Goal: Entertainment & Leisure: Consume media (video, audio)

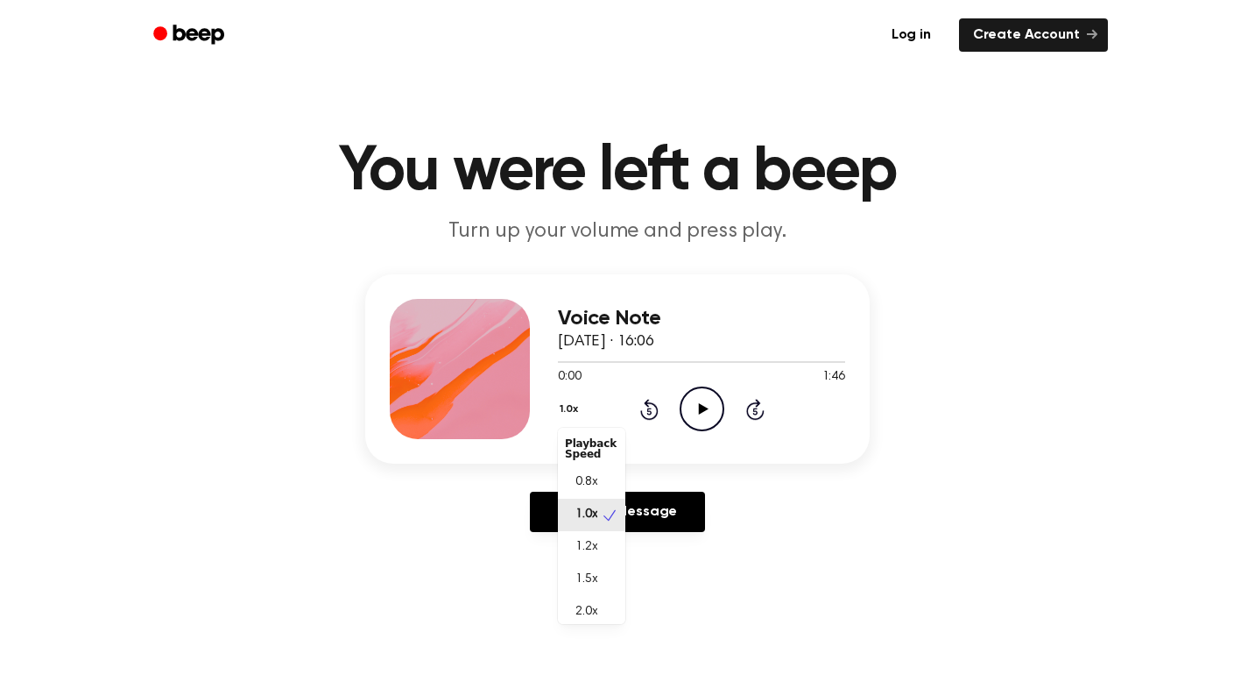
click at [579, 406] on button "1.0x" at bounding box center [571, 409] width 26 height 30
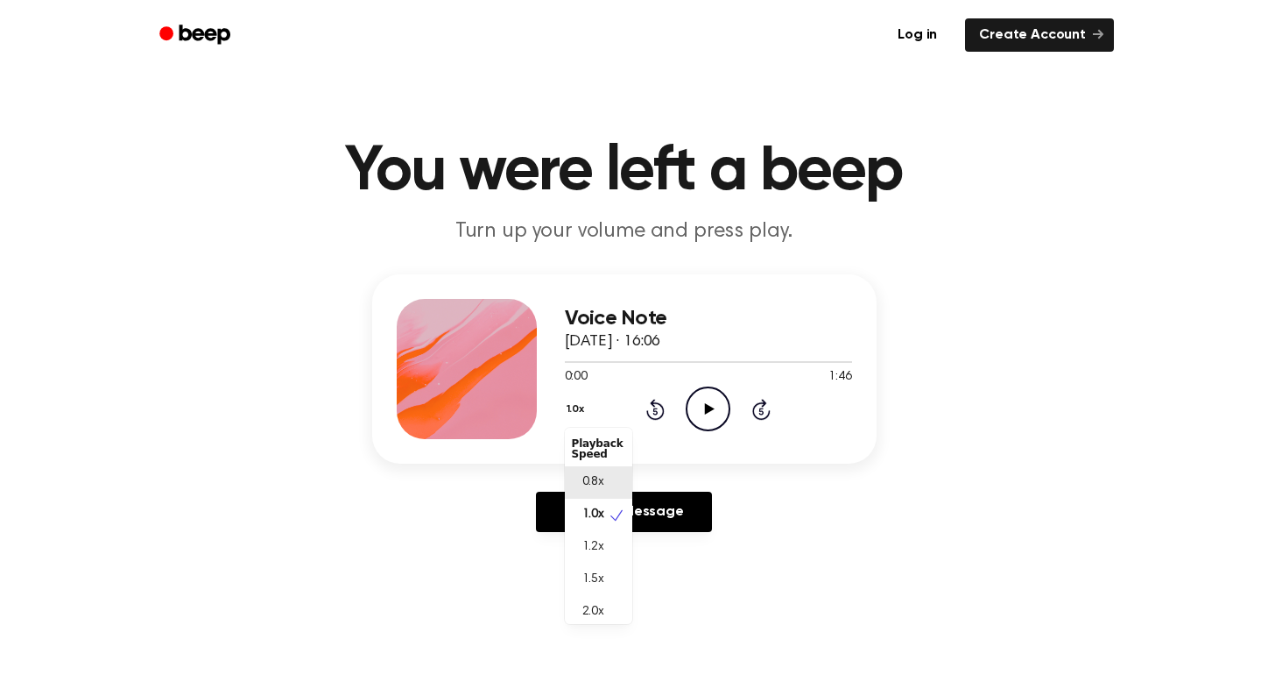
click at [593, 477] on span "0.8x" at bounding box center [594, 482] width 22 height 18
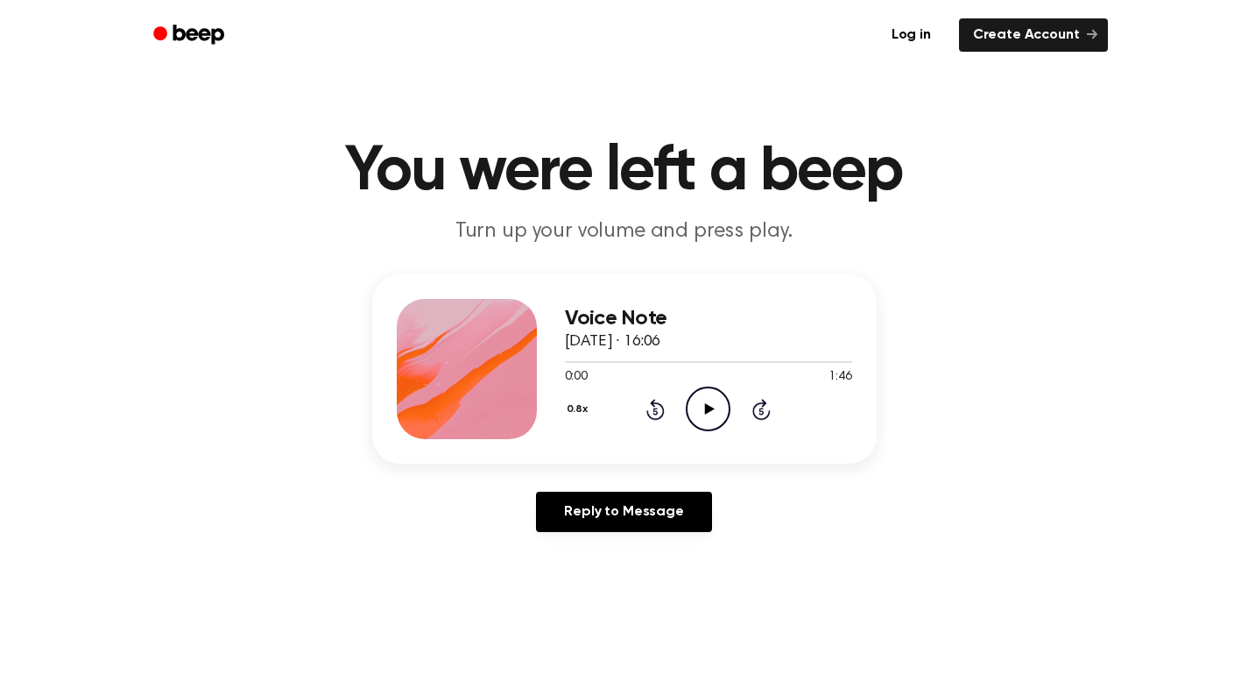
click at [712, 413] on icon "Play Audio" at bounding box center [708, 408] width 45 height 45
click at [705, 406] on icon at bounding box center [708, 408] width 8 height 11
click at [705, 406] on icon at bounding box center [710, 408] width 10 height 11
click at [705, 406] on icon at bounding box center [708, 408] width 8 height 11
click at [713, 406] on icon "Play Audio" at bounding box center [708, 408] width 45 height 45
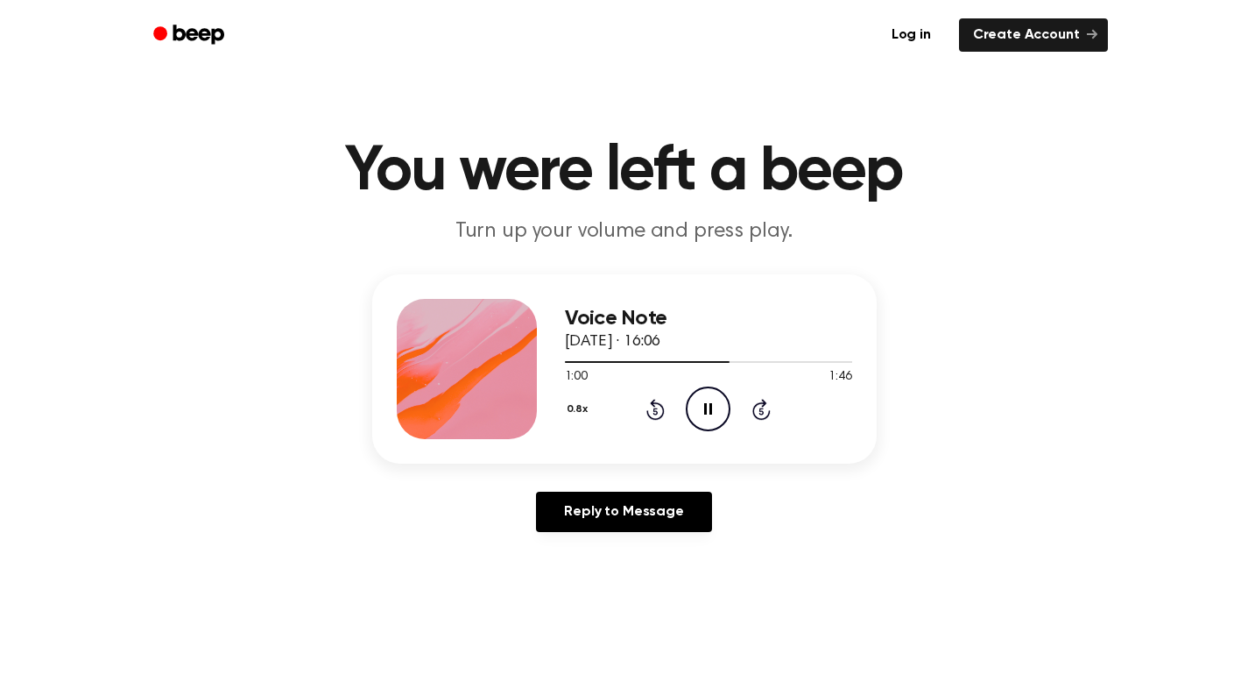
click at [713, 406] on icon "Pause Audio" at bounding box center [708, 408] width 45 height 45
click at [657, 413] on icon "Rewind 5 seconds" at bounding box center [655, 409] width 19 height 23
click at [709, 408] on icon at bounding box center [710, 408] width 10 height 11
click at [709, 408] on icon "Pause Audio" at bounding box center [708, 408] width 45 height 45
click at [709, 408] on icon at bounding box center [710, 408] width 10 height 11
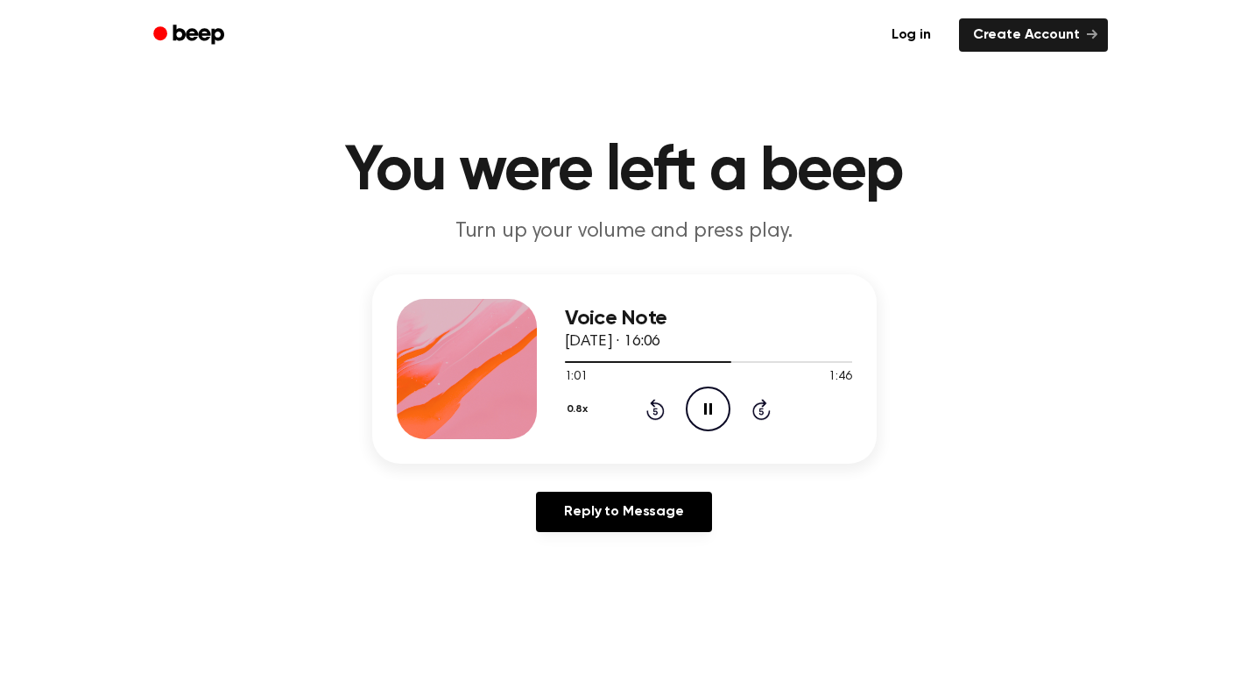
click at [709, 408] on icon "Pause Audio" at bounding box center [708, 408] width 45 height 45
click at [656, 413] on icon "Rewind 5 seconds" at bounding box center [655, 409] width 19 height 23
click at [707, 413] on icon at bounding box center [710, 408] width 10 height 11
click at [707, 413] on icon "Pause Audio" at bounding box center [708, 408] width 45 height 45
click at [714, 407] on icon "Play Audio" at bounding box center [708, 408] width 45 height 45
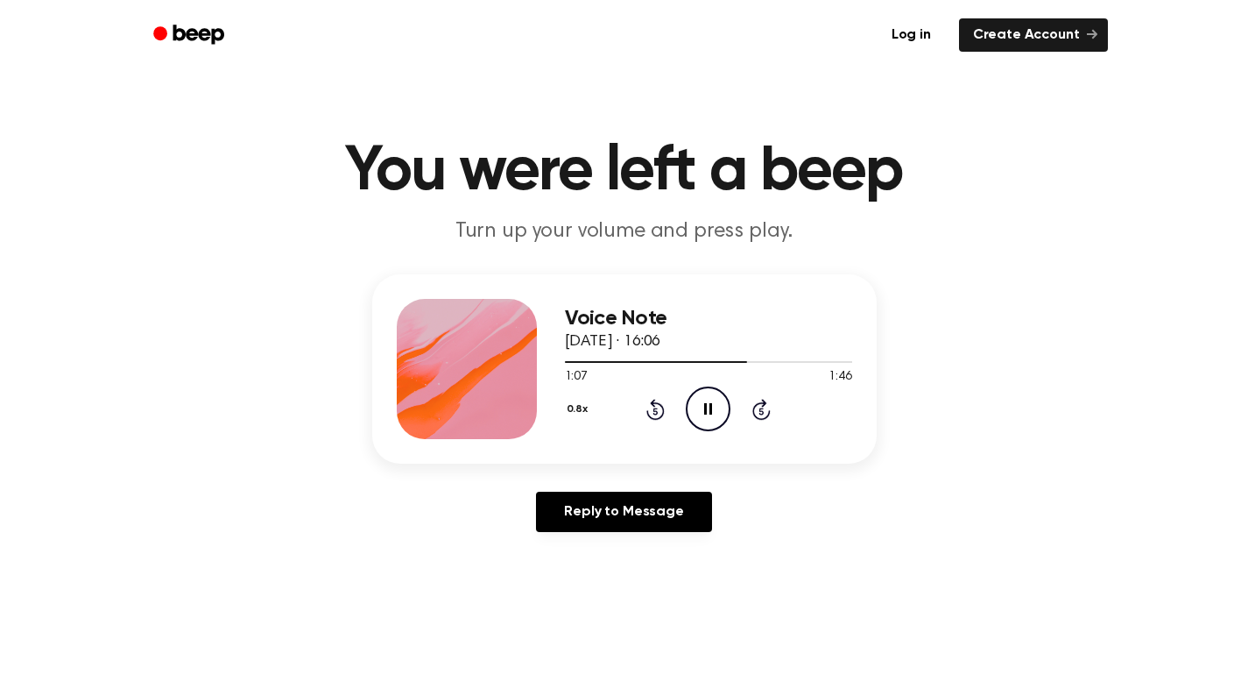
click at [658, 413] on icon "Rewind 5 seconds" at bounding box center [655, 409] width 19 height 23
click at [711, 407] on icon at bounding box center [708, 408] width 8 height 11
click at [716, 406] on icon "Play Audio" at bounding box center [708, 408] width 45 height 45
click at [716, 406] on icon "Pause Audio" at bounding box center [708, 408] width 45 height 45
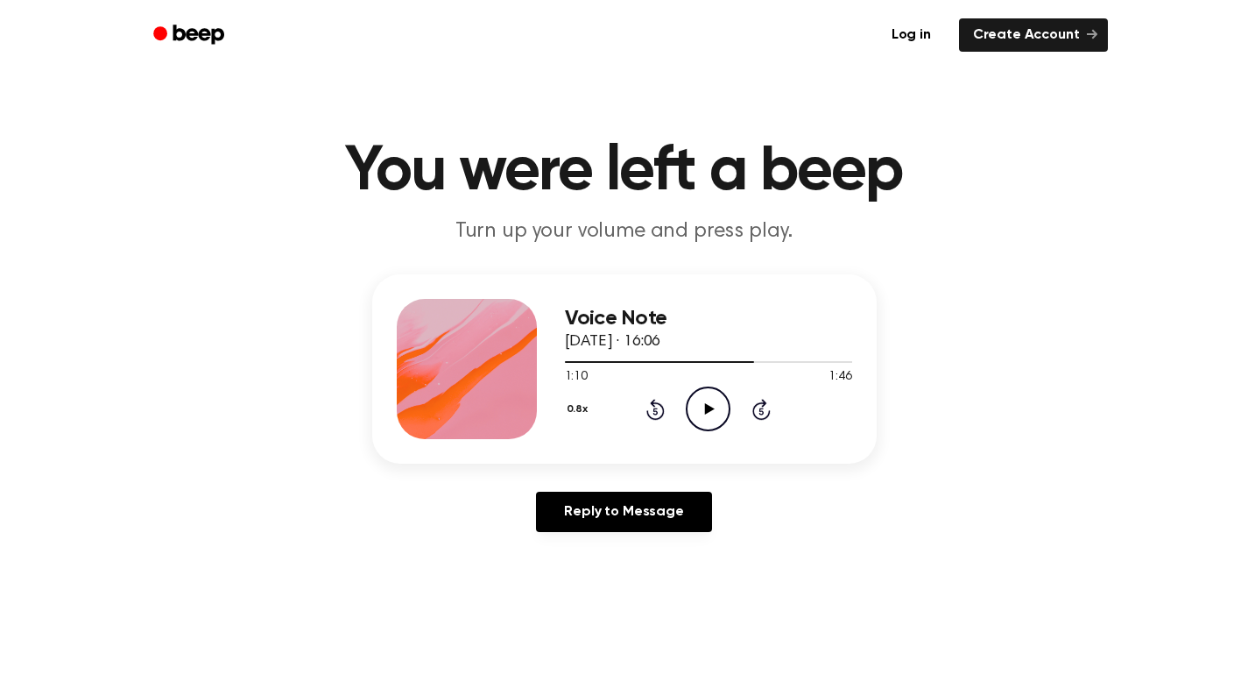
click at [708, 411] on icon at bounding box center [710, 408] width 10 height 11
click at [708, 411] on icon "Pause Audio" at bounding box center [708, 408] width 45 height 45
click at [712, 406] on icon "Pause Audio" at bounding box center [708, 408] width 45 height 45
click at [711, 401] on icon "Play Audio" at bounding box center [708, 408] width 45 height 45
click at [711, 401] on icon "Pause Audio" at bounding box center [708, 408] width 45 height 45
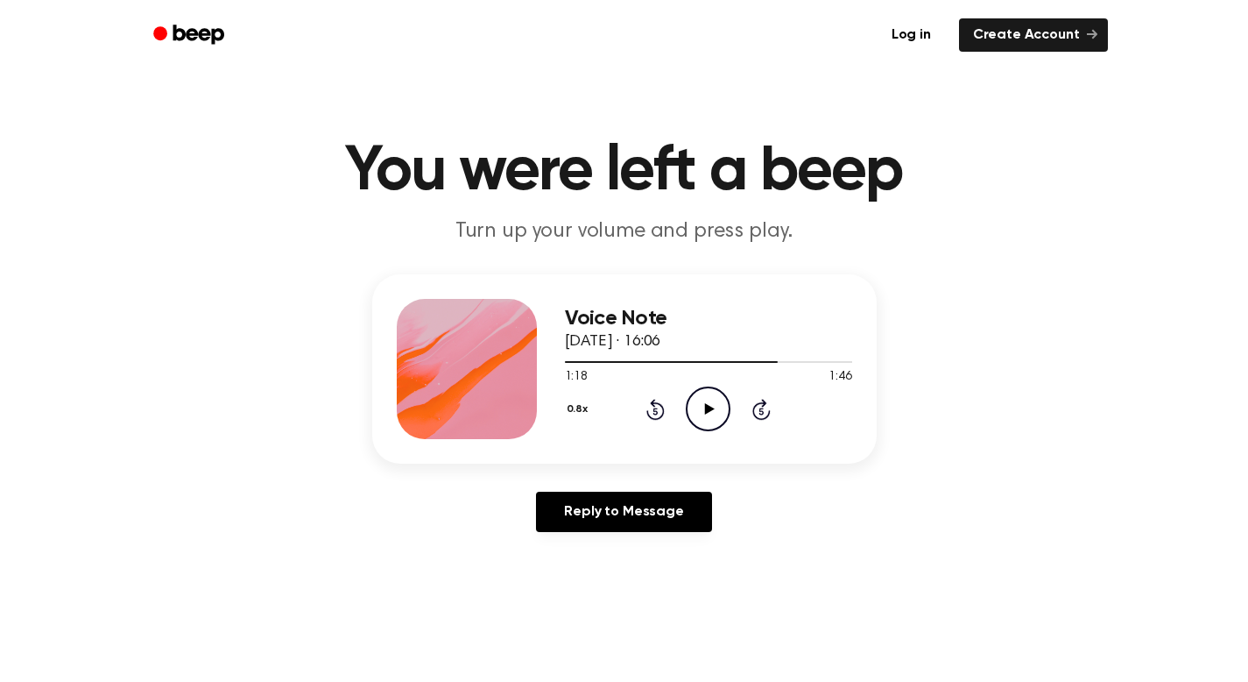
click at [658, 410] on icon "Rewind 5 seconds" at bounding box center [655, 409] width 19 height 23
click at [709, 410] on icon at bounding box center [710, 408] width 10 height 11
click at [653, 412] on icon "Rewind 5 seconds" at bounding box center [655, 409] width 19 height 23
click at [705, 413] on icon at bounding box center [708, 408] width 8 height 11
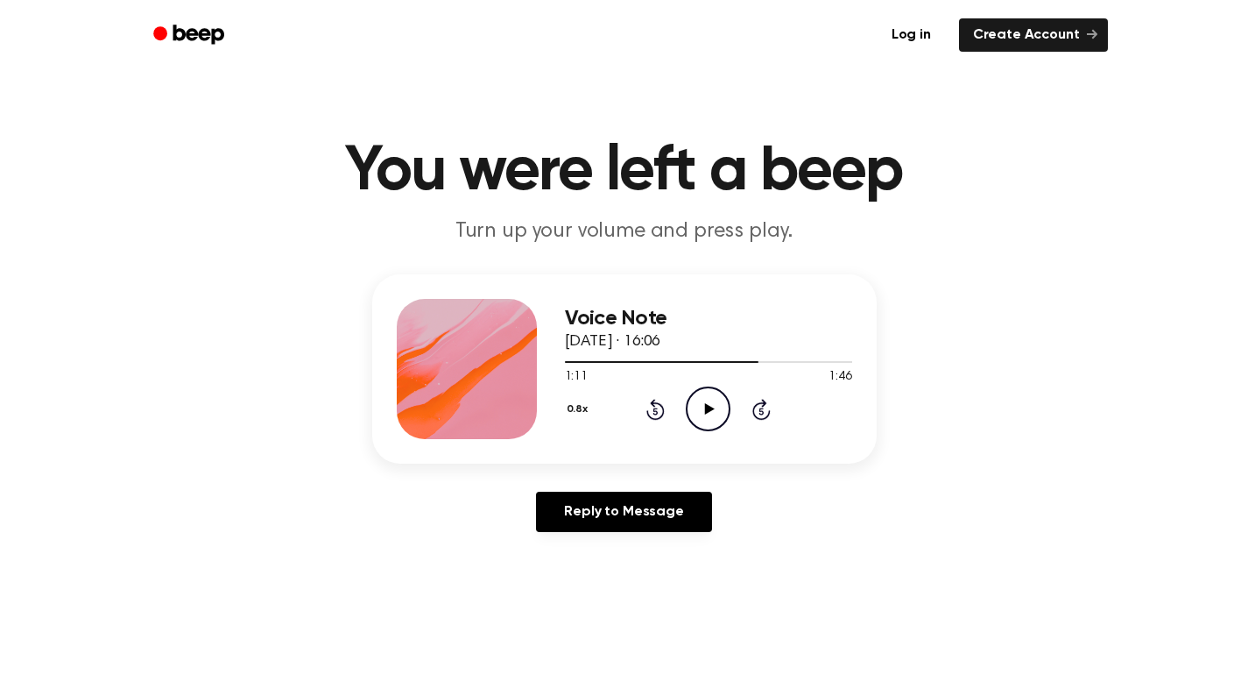
click at [705, 413] on icon at bounding box center [710, 408] width 10 height 11
click at [705, 413] on icon at bounding box center [708, 408] width 8 height 11
click at [655, 411] on icon "Rewind 5 seconds" at bounding box center [655, 409] width 19 height 23
click at [712, 410] on icon "Play Audio" at bounding box center [708, 408] width 45 height 45
click at [712, 410] on icon "Pause Audio" at bounding box center [708, 408] width 45 height 45
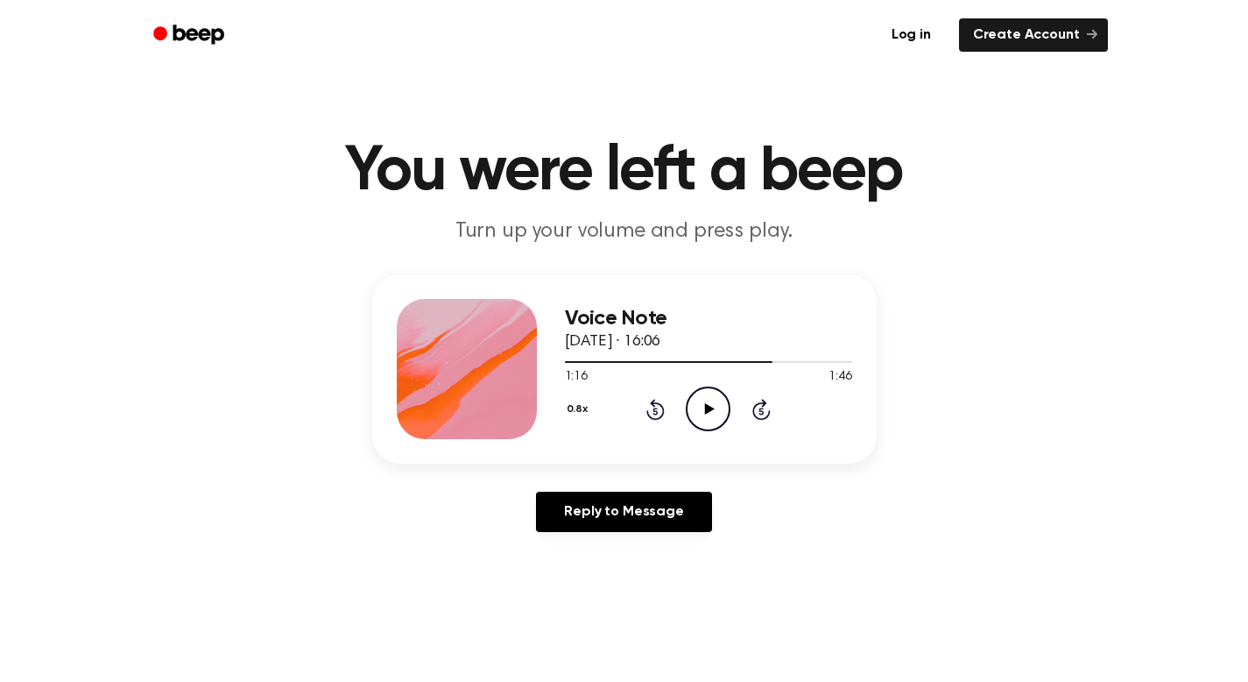
click at [712, 406] on icon "Play Audio" at bounding box center [708, 408] width 45 height 45
click at [712, 406] on icon "Pause Audio" at bounding box center [708, 408] width 45 height 45
click at [708, 417] on icon "Play Audio" at bounding box center [708, 408] width 45 height 45
click at [708, 417] on icon "Pause Audio" at bounding box center [708, 408] width 45 height 45
click at [708, 417] on icon "Play Audio" at bounding box center [708, 408] width 45 height 45
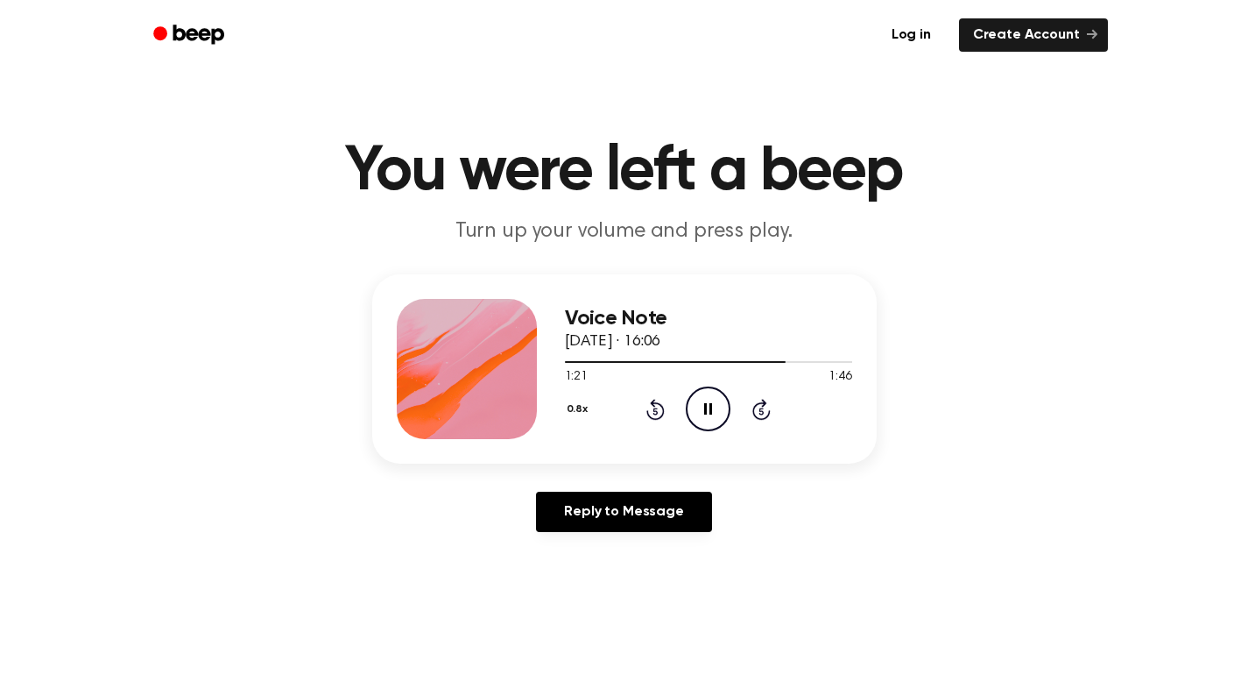
click at [661, 405] on icon at bounding box center [655, 409] width 18 height 21
click at [719, 412] on icon "Pause Audio" at bounding box center [708, 408] width 45 height 45
click at [708, 406] on icon at bounding box center [710, 408] width 10 height 11
click at [703, 407] on icon "Pause Audio" at bounding box center [708, 408] width 45 height 45
click at [661, 409] on icon "Rewind 5 seconds" at bounding box center [655, 409] width 19 height 23
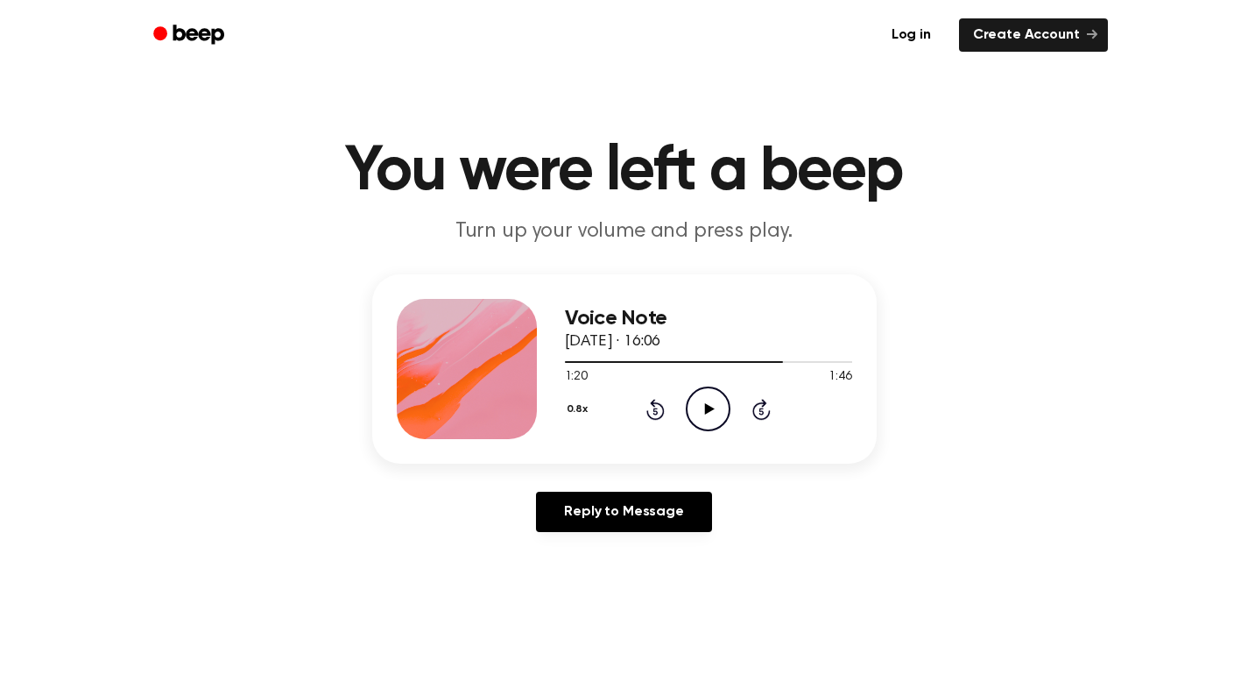
click at [714, 412] on icon "Play Audio" at bounding box center [708, 408] width 45 height 45
click at [705, 407] on icon at bounding box center [708, 408] width 8 height 11
click at [668, 404] on div "0.8x Rewind 5 seconds Play Audio Skip 5 seconds" at bounding box center [708, 408] width 287 height 45
click at [660, 412] on icon "Rewind 5 seconds" at bounding box center [655, 409] width 19 height 23
click at [715, 410] on icon "Play Audio" at bounding box center [708, 408] width 45 height 45
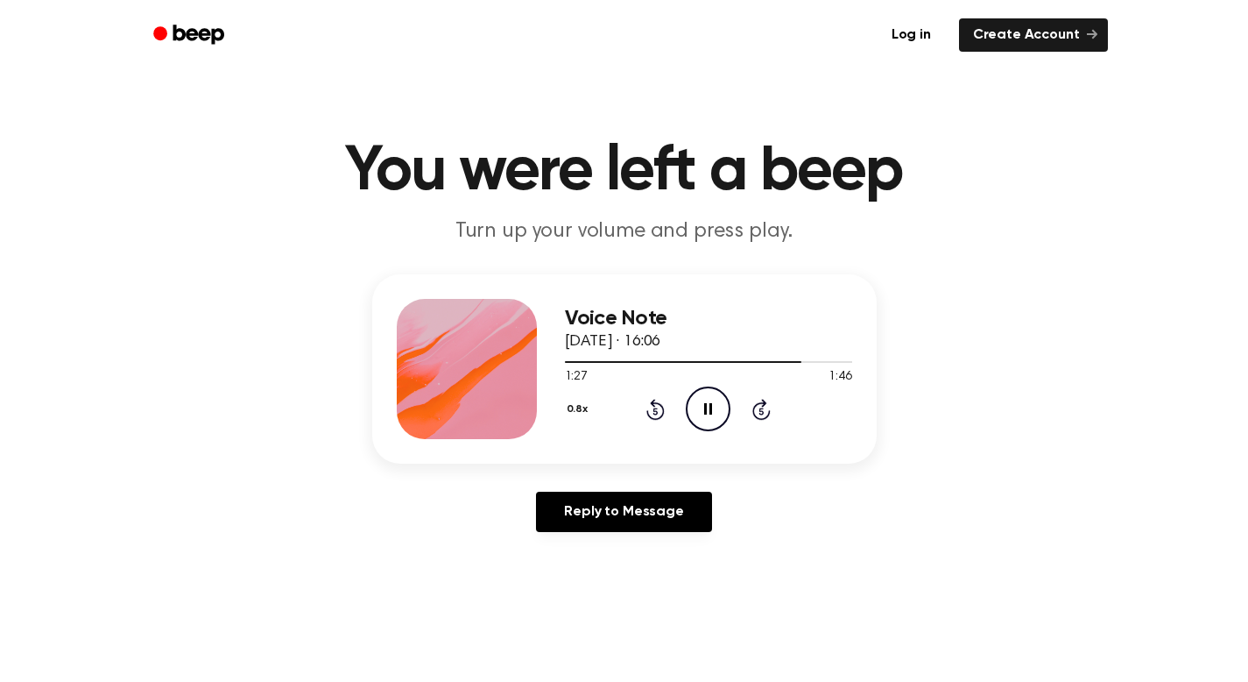
click at [715, 410] on icon "Pause Audio" at bounding box center [708, 408] width 45 height 45
click at [712, 409] on icon at bounding box center [710, 408] width 10 height 11
click at [706, 409] on icon at bounding box center [708, 408] width 8 height 11
click at [712, 412] on icon "Play Audio" at bounding box center [708, 408] width 45 height 45
click at [712, 412] on icon "Pause Audio" at bounding box center [708, 408] width 45 height 45
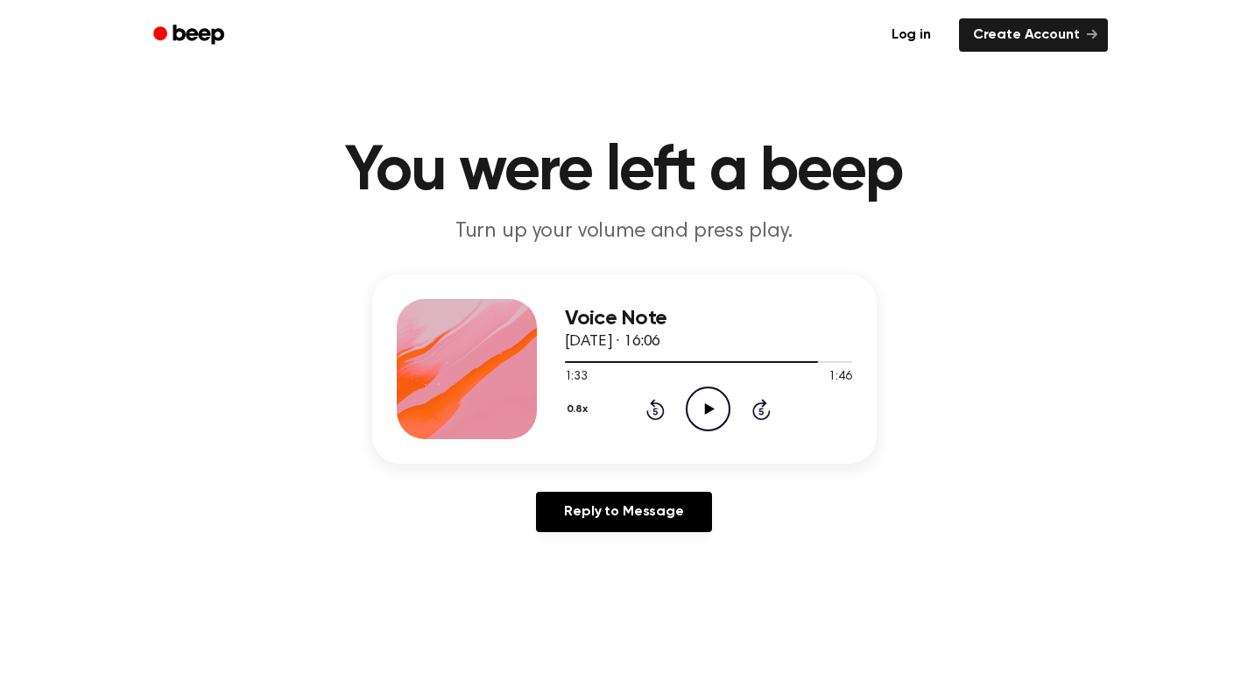
click at [709, 404] on icon "Play Audio" at bounding box center [708, 408] width 45 height 45
click at [709, 404] on icon "Pause Audio" at bounding box center [708, 408] width 45 height 45
click at [662, 411] on icon at bounding box center [655, 409] width 18 height 21
click at [711, 409] on icon at bounding box center [710, 408] width 10 height 11
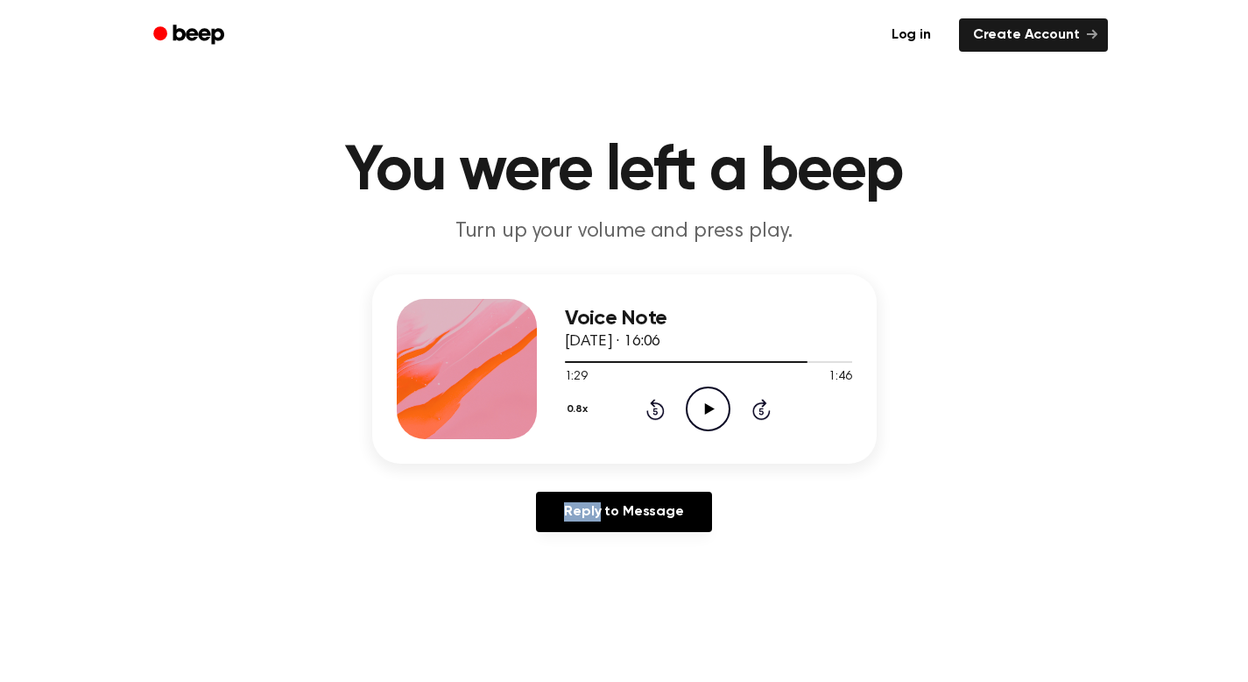
click at [707, 403] on icon "Play Audio" at bounding box center [708, 408] width 45 height 45
click at [707, 403] on icon "Pause Audio" at bounding box center [708, 408] width 45 height 45
click at [699, 407] on icon "Play Audio" at bounding box center [708, 408] width 45 height 45
click at [651, 409] on icon "Rewind 5 seconds" at bounding box center [655, 409] width 19 height 23
click at [661, 409] on icon "Rewind 5 seconds" at bounding box center [655, 409] width 19 height 23
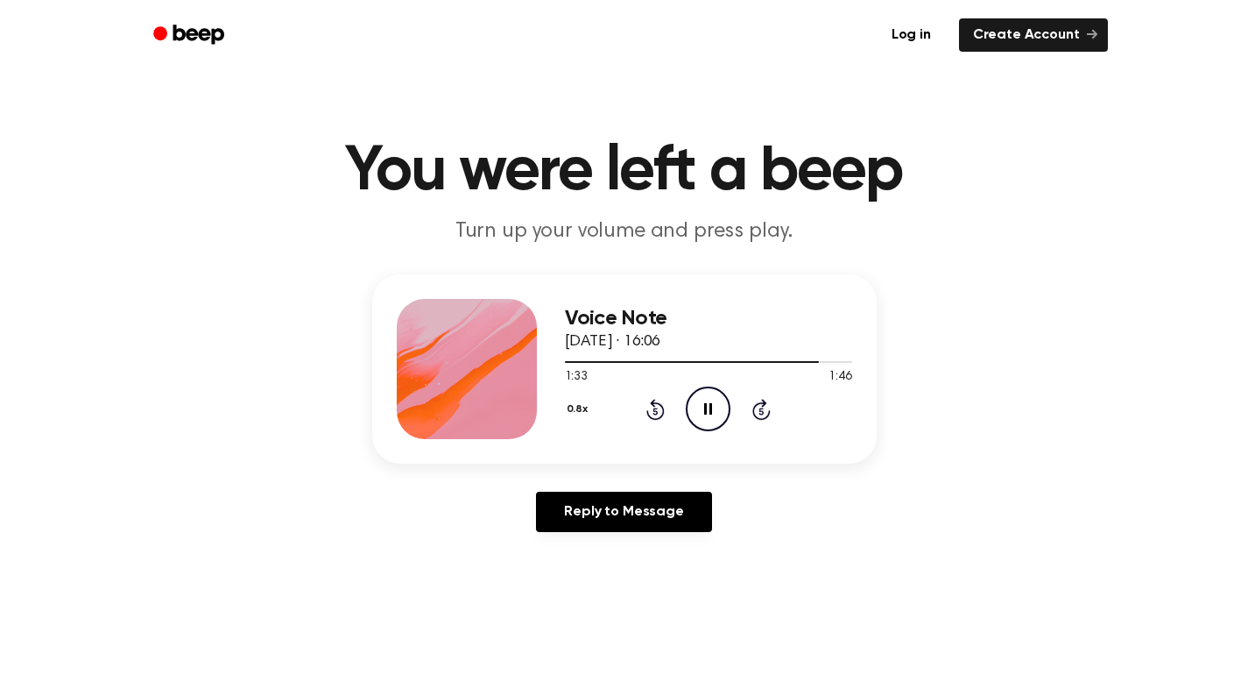
click at [711, 413] on icon at bounding box center [708, 408] width 8 height 11
click at [655, 411] on icon at bounding box center [656, 410] width 4 height 7
click at [710, 406] on icon "Play Audio" at bounding box center [708, 408] width 45 height 45
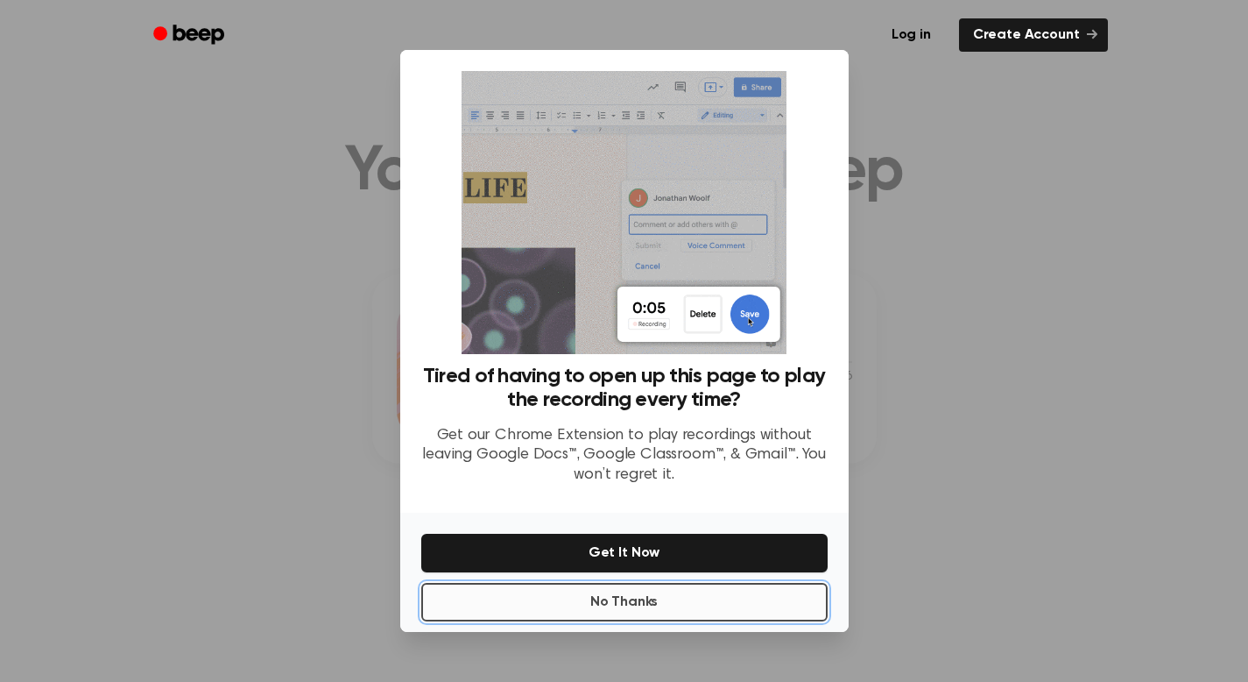
click at [635, 605] on button "No Thanks" at bounding box center [624, 602] width 406 height 39
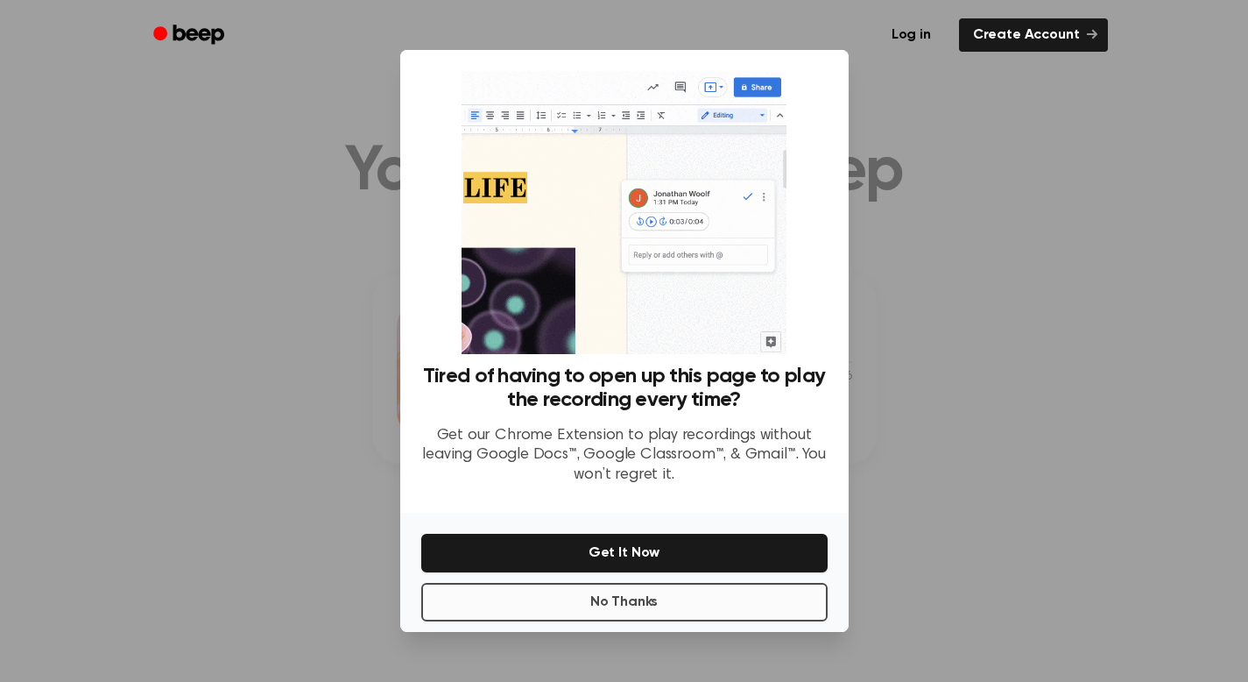
click at [635, 605] on main "You were left a beep Turn up your volume and press play. Voice Note [DATE] · 16…" at bounding box center [624, 540] width 1248 height 1080
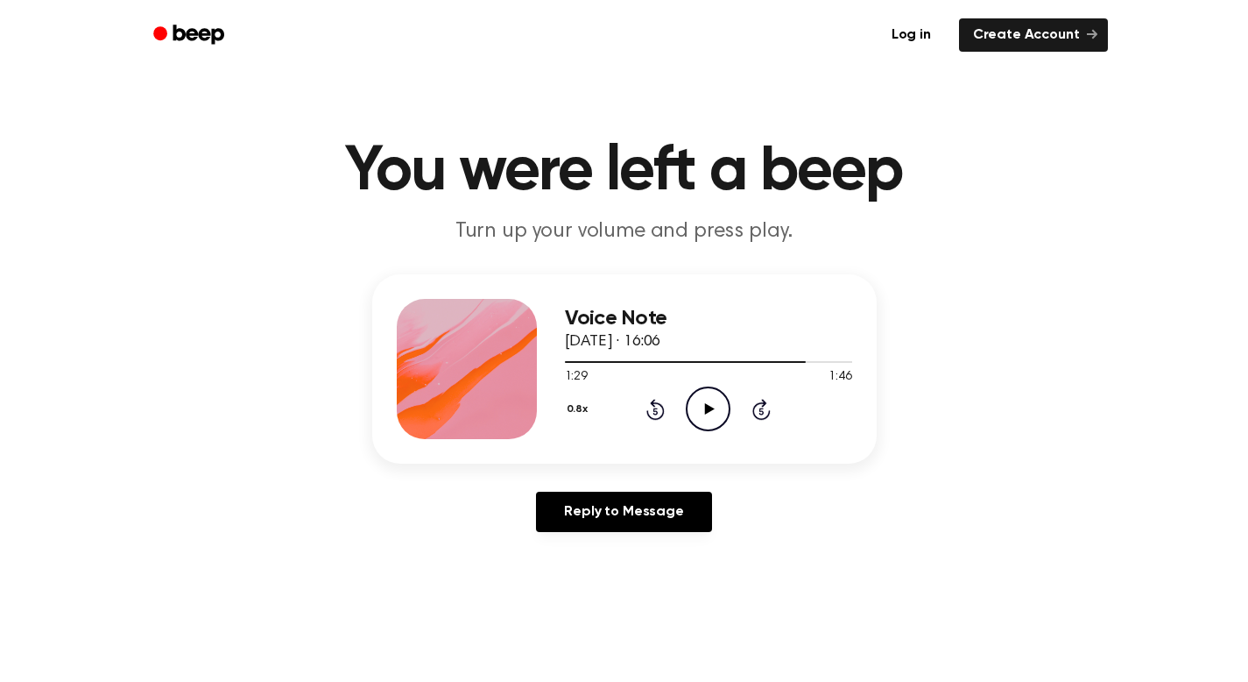
click at [708, 415] on icon "Play Audio" at bounding box center [708, 408] width 45 height 45
click at [708, 415] on icon "Pause Audio" at bounding box center [708, 408] width 45 height 45
